Goal: Task Accomplishment & Management: Complete application form

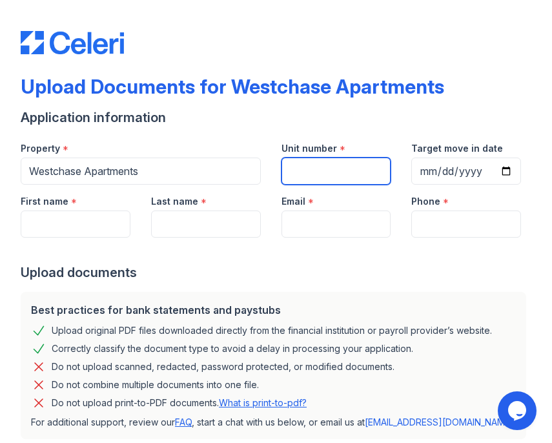
click at [367, 169] on input "Unit number" at bounding box center [336, 171] width 110 height 27
type input "805-C"
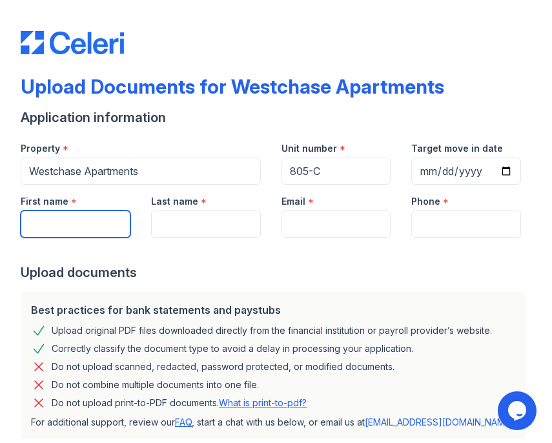
click at [103, 216] on input "First name" at bounding box center [76, 223] width 110 height 27
type input "[PERSON_NAME]"
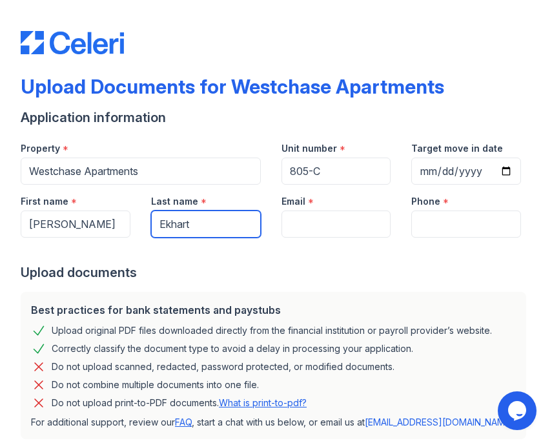
type input "Ekhart"
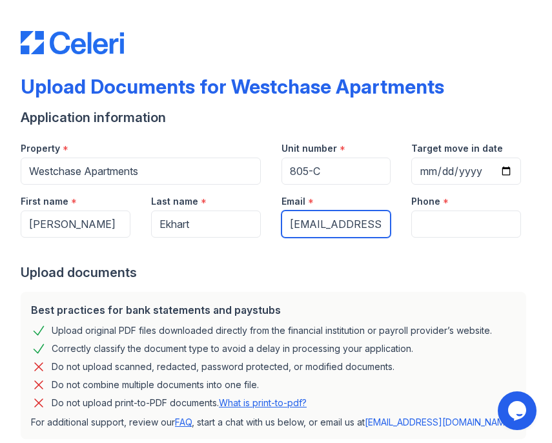
scroll to position [0, 3]
type input "[EMAIL_ADDRESS][DOMAIN_NAME]"
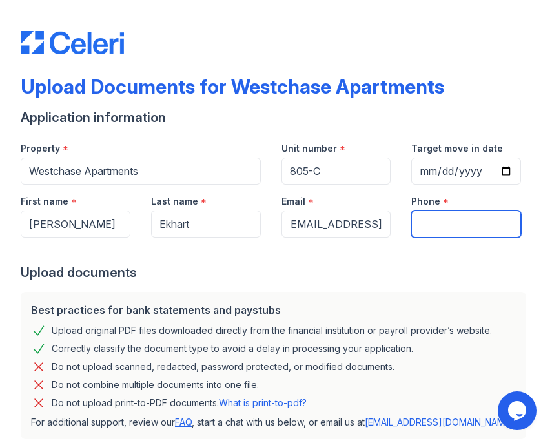
scroll to position [0, 0]
click at [445, 225] on input "Phone" at bounding box center [466, 223] width 110 height 27
type input "7082249995"
click at [438, 260] on div at bounding box center [276, 251] width 511 height 26
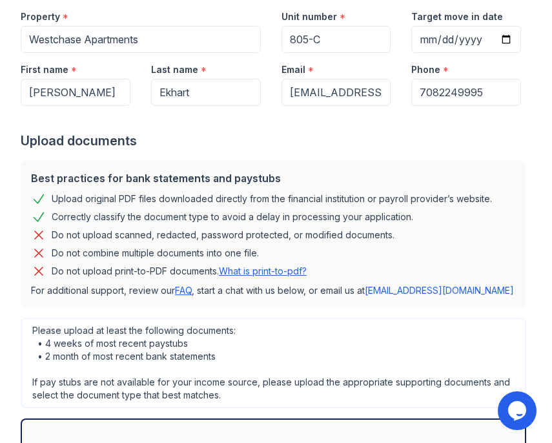
scroll to position [61, 0]
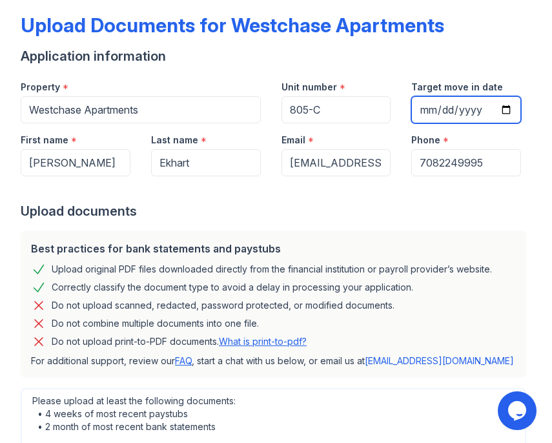
click at [432, 108] on input "Target move in date" at bounding box center [466, 109] width 110 height 27
click at [506, 109] on input "Target move in date" at bounding box center [466, 109] width 110 height 27
type input "[DATE]"
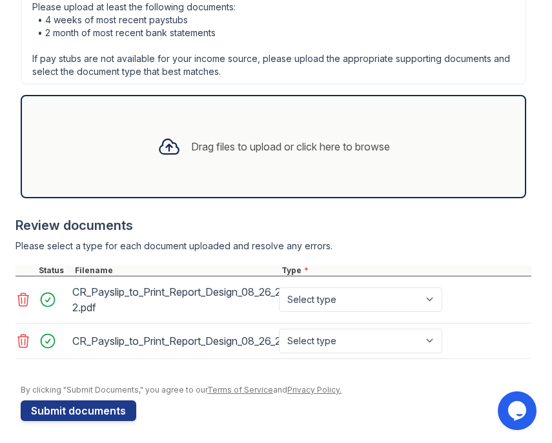
scroll to position [440, 0]
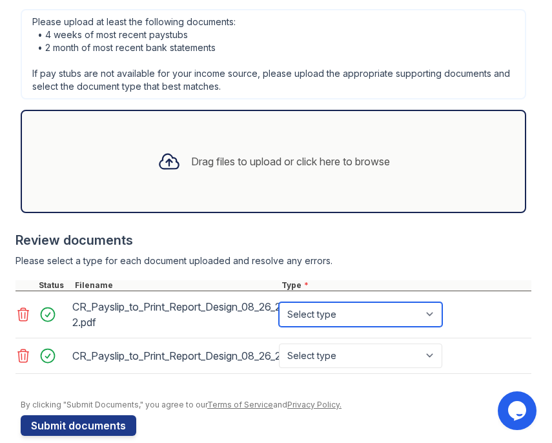
click at [332, 317] on select "Select type Paystub Bank Statement Offer Letter Tax Documents Benefit Award Let…" at bounding box center [360, 314] width 163 height 25
select select "paystub"
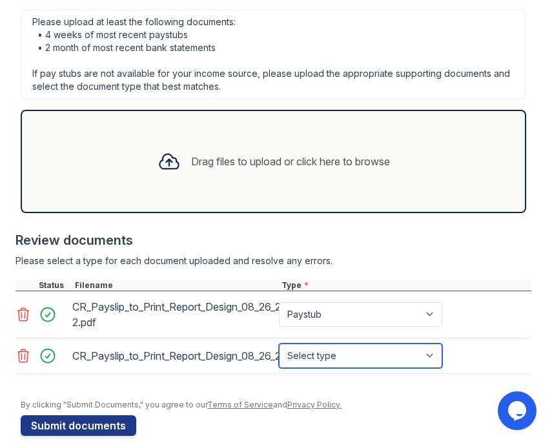
click at [329, 352] on select "Select type Paystub Bank Statement Offer Letter Tax Documents Benefit Award Let…" at bounding box center [360, 355] width 163 height 25
select select "paystub"
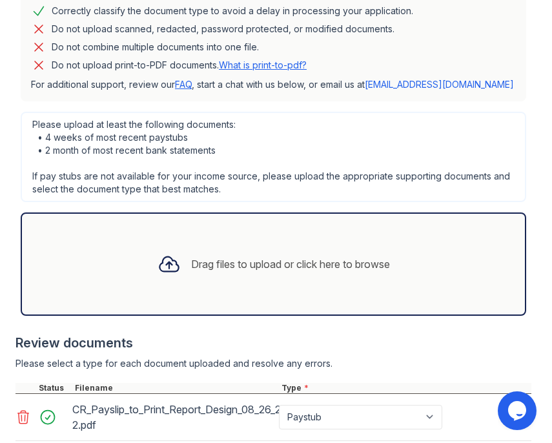
scroll to position [459, 0]
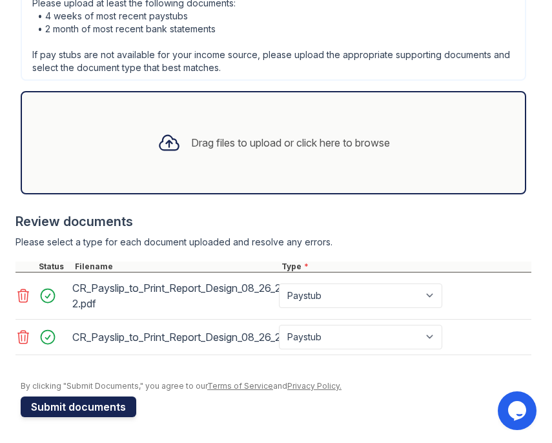
click at [96, 407] on button "Submit documents" at bounding box center [79, 406] width 116 height 21
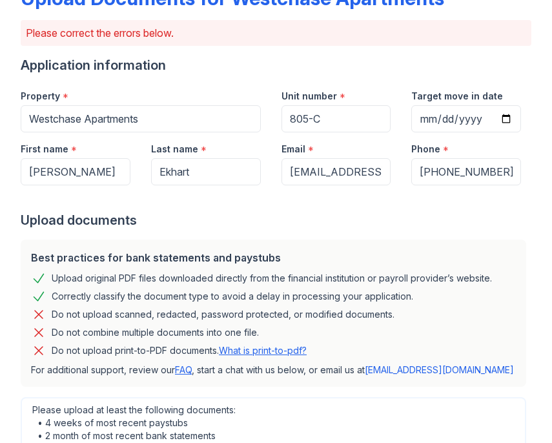
scroll to position [91, 0]
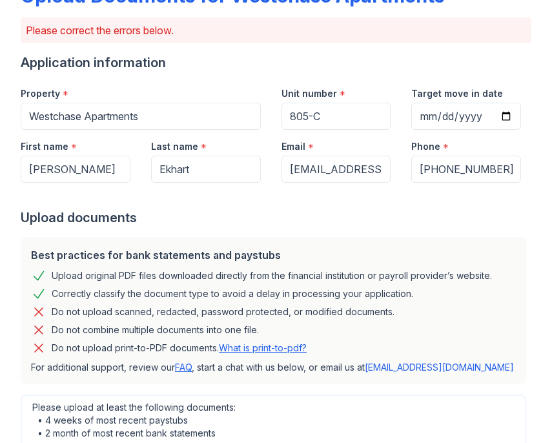
click at [265, 345] on link "What is print-to-pdf?" at bounding box center [263, 347] width 88 height 11
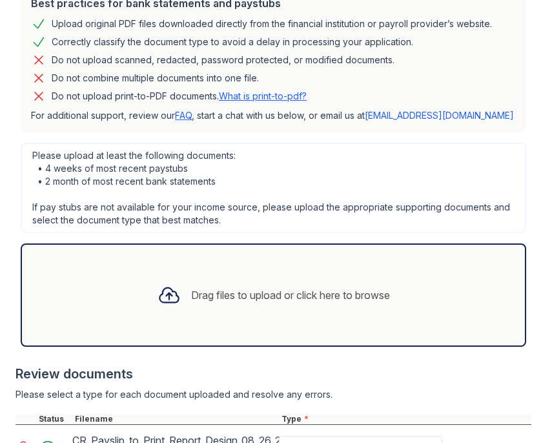
scroll to position [631, 0]
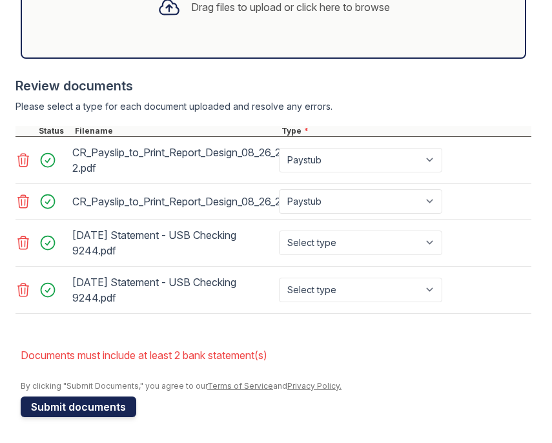
click at [85, 402] on button "Submit documents" at bounding box center [79, 406] width 116 height 21
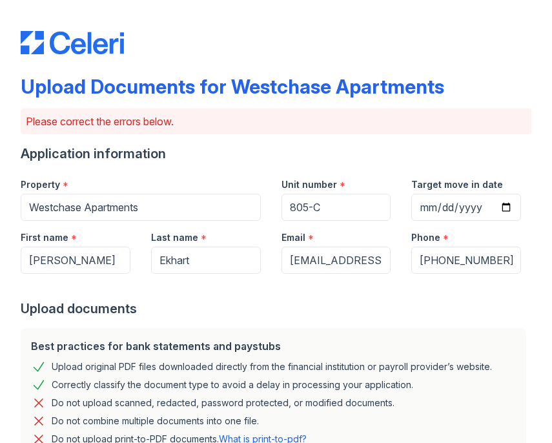
scroll to position [667, 0]
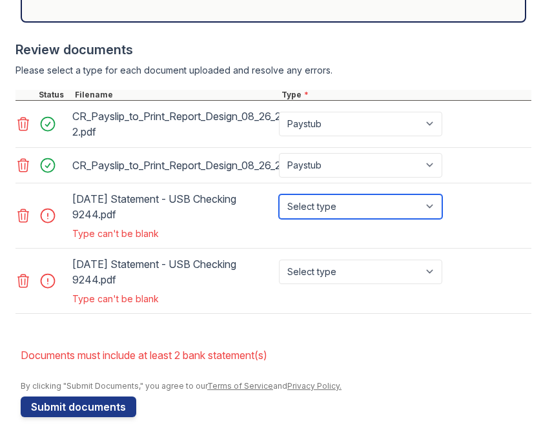
click at [341, 209] on select "Select type Paystub Bank Statement Offer Letter Tax Documents Benefit Award Let…" at bounding box center [360, 206] width 163 height 25
select select "bank_statement"
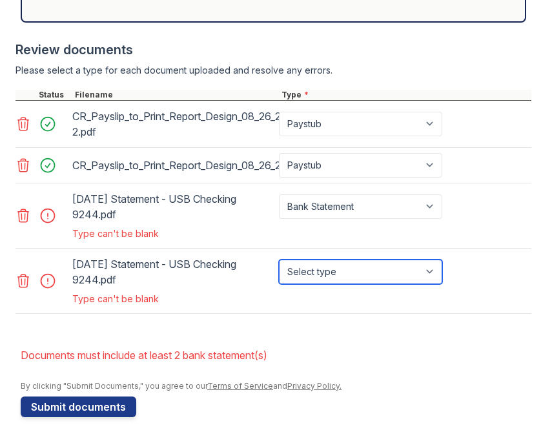
click at [317, 275] on select "Select type Paystub Bank Statement Offer Letter Tax Documents Benefit Award Let…" at bounding box center [360, 271] width 163 height 25
select select "bank_statement"
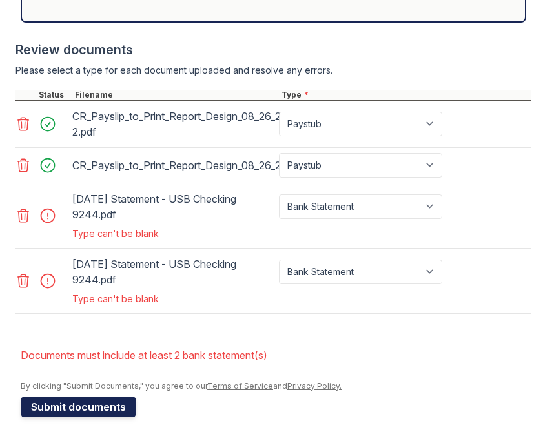
click at [86, 403] on button "Submit documents" at bounding box center [79, 406] width 116 height 21
